Goal: Information Seeking & Learning: Find specific fact

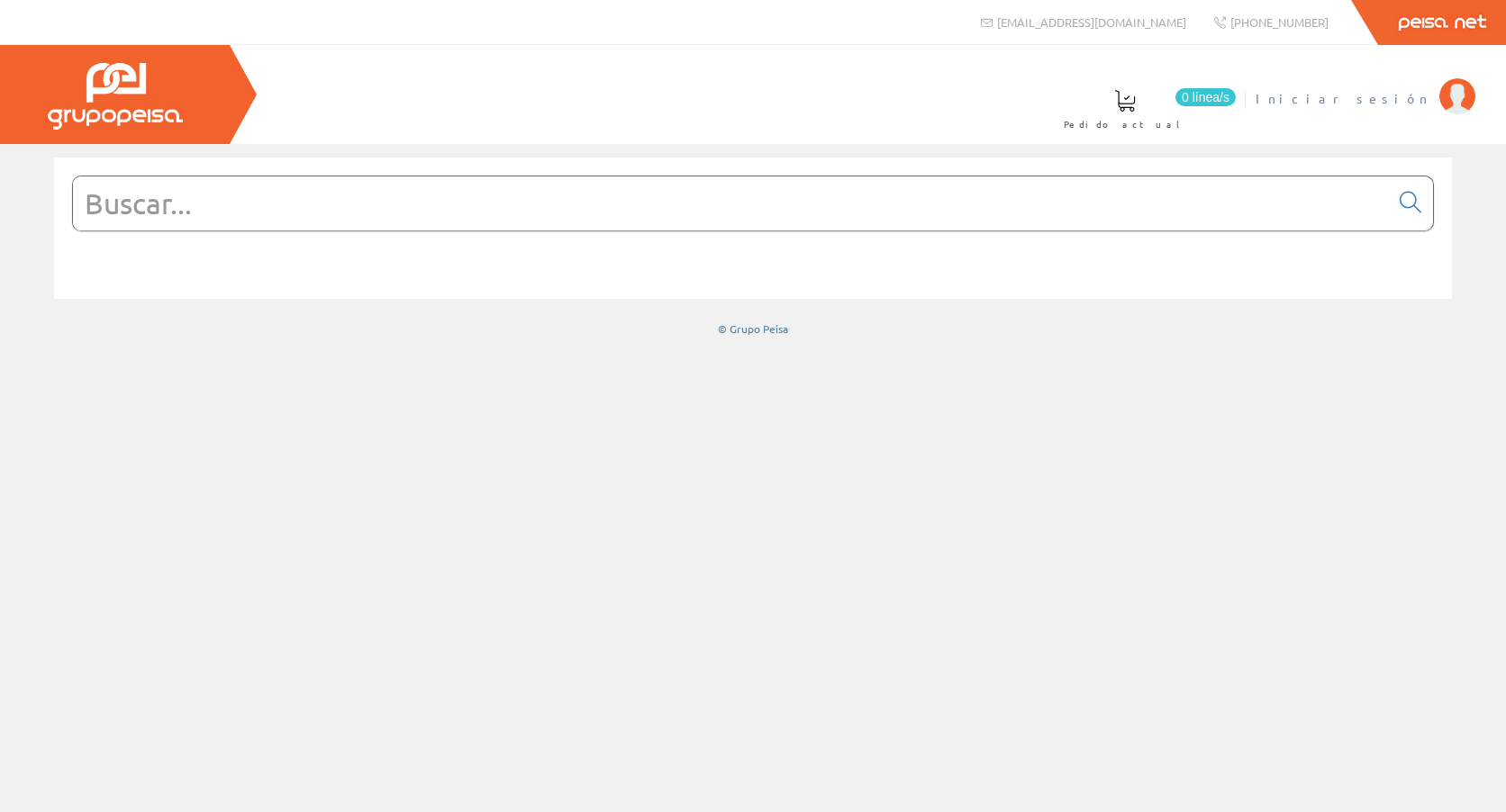
click at [1368, 96] on span "Iniciar sesión" at bounding box center [1343, 98] width 175 height 18
click at [425, 184] on input "text" at bounding box center [730, 204] width 1315 height 54
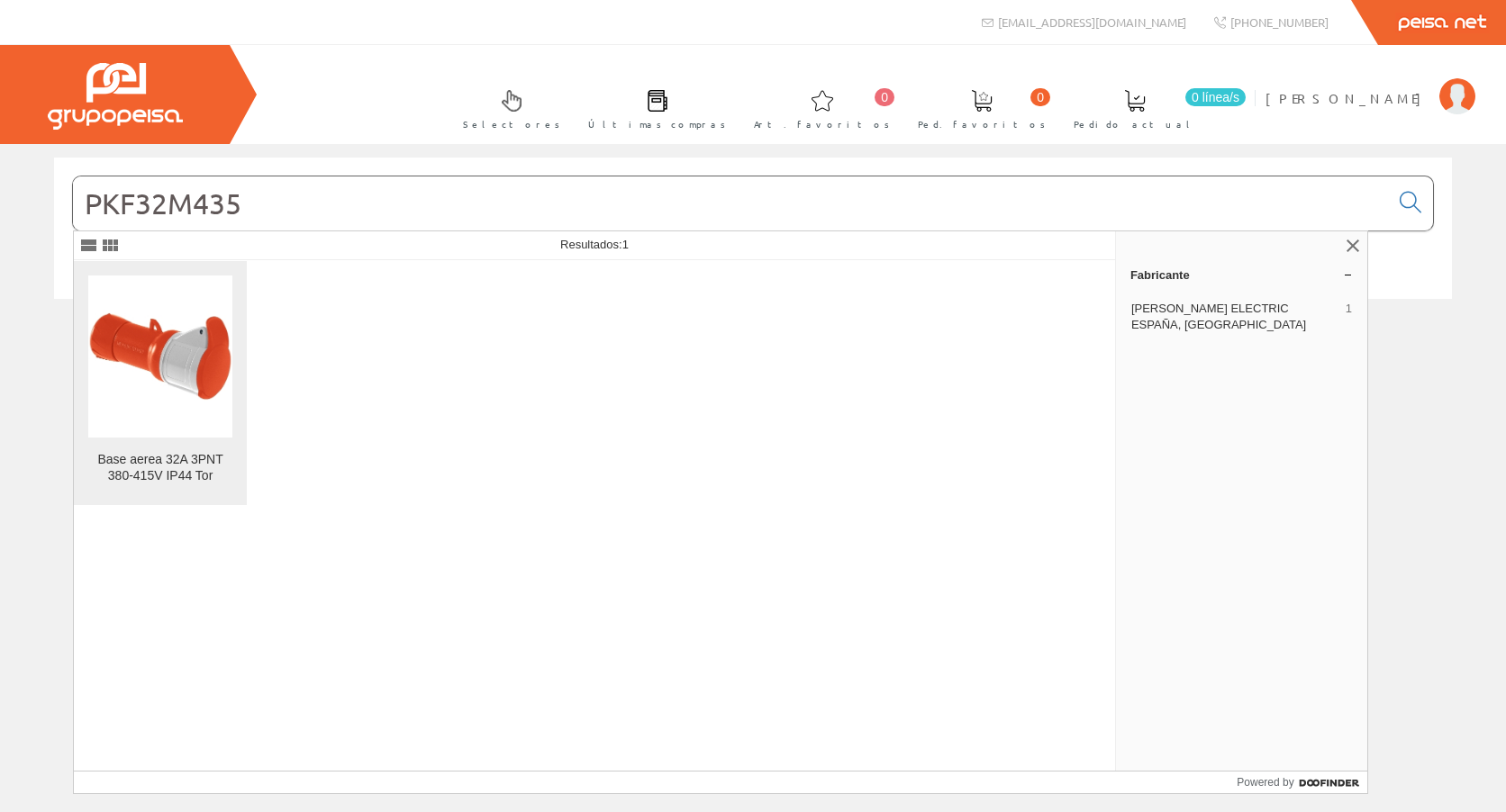
type input "PKF32M435"
click at [151, 306] on img at bounding box center [160, 356] width 144 height 144
